Goal: Task Accomplishment & Management: Manage account settings

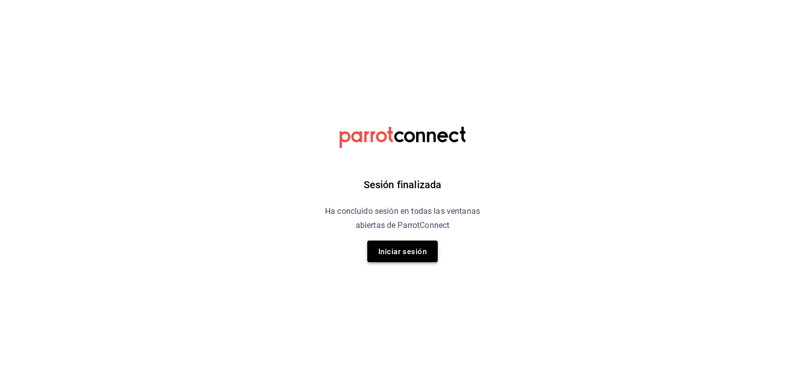
click at [410, 249] on font "Iniciar sesión" at bounding box center [402, 251] width 48 height 9
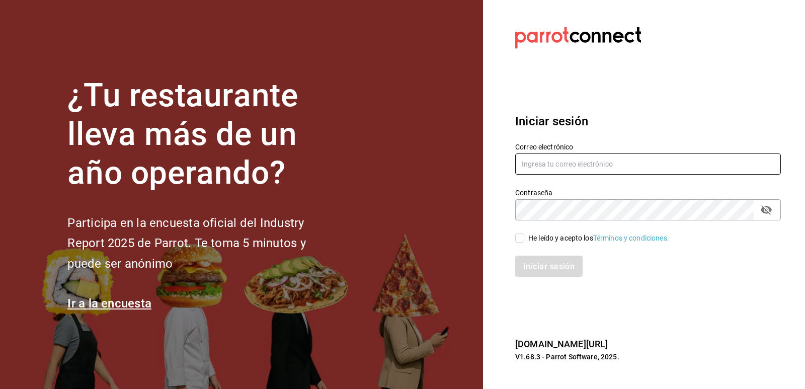
type input "roboto.mty@gmail.com"
click at [520, 243] on input "He leído y acepto los Términos y condiciones." at bounding box center [519, 238] width 9 height 9
checkbox input "true"
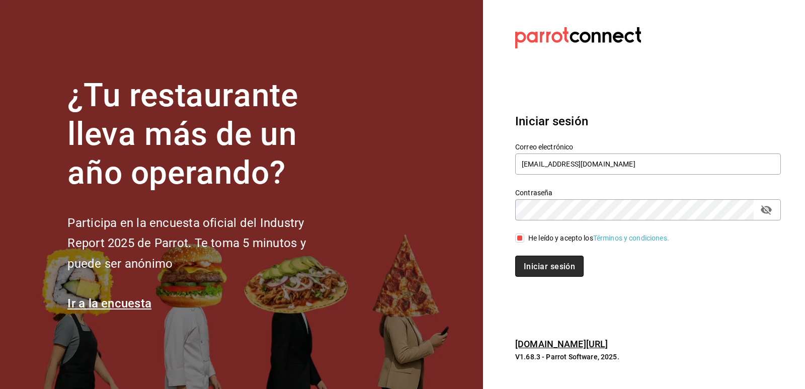
click at [527, 256] on button "Iniciar sesión" at bounding box center [549, 266] width 68 height 21
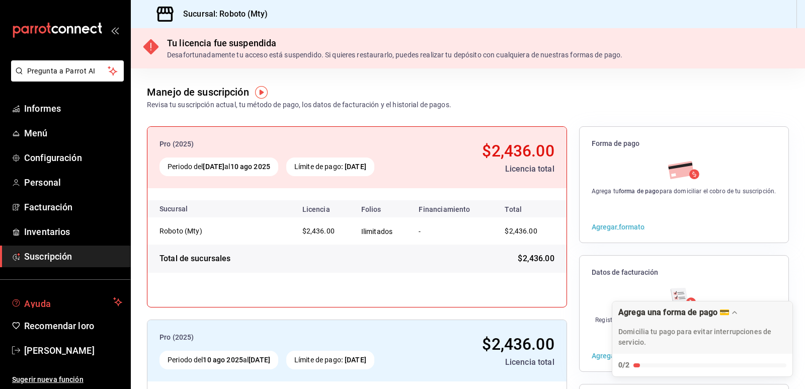
click at [46, 292] on button "Ayuda" at bounding box center [65, 302] width 130 height 20
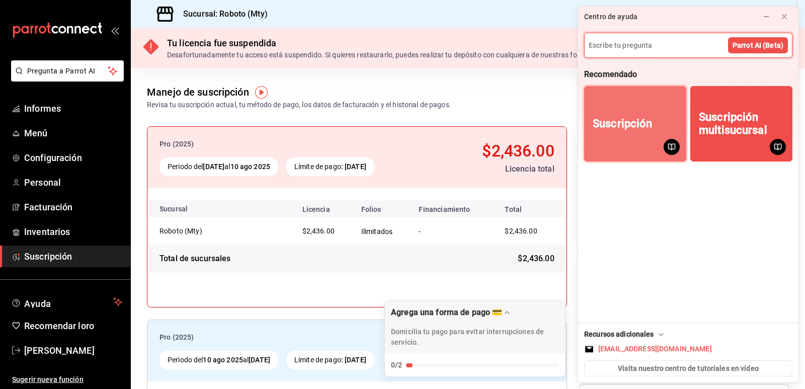
click at [624, 141] on button "Suscripción" at bounding box center [635, 123] width 102 height 75
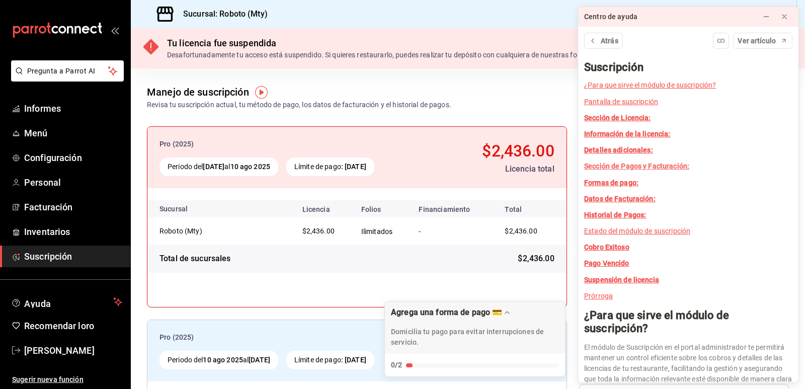
click at [652, 168] on font "Sección de Pagos y Facturación:" at bounding box center [636, 166] width 105 height 8
click at [612, 278] on font "Suspensión de licencia" at bounding box center [621, 280] width 75 height 8
